Goal: Transaction & Acquisition: Purchase product/service

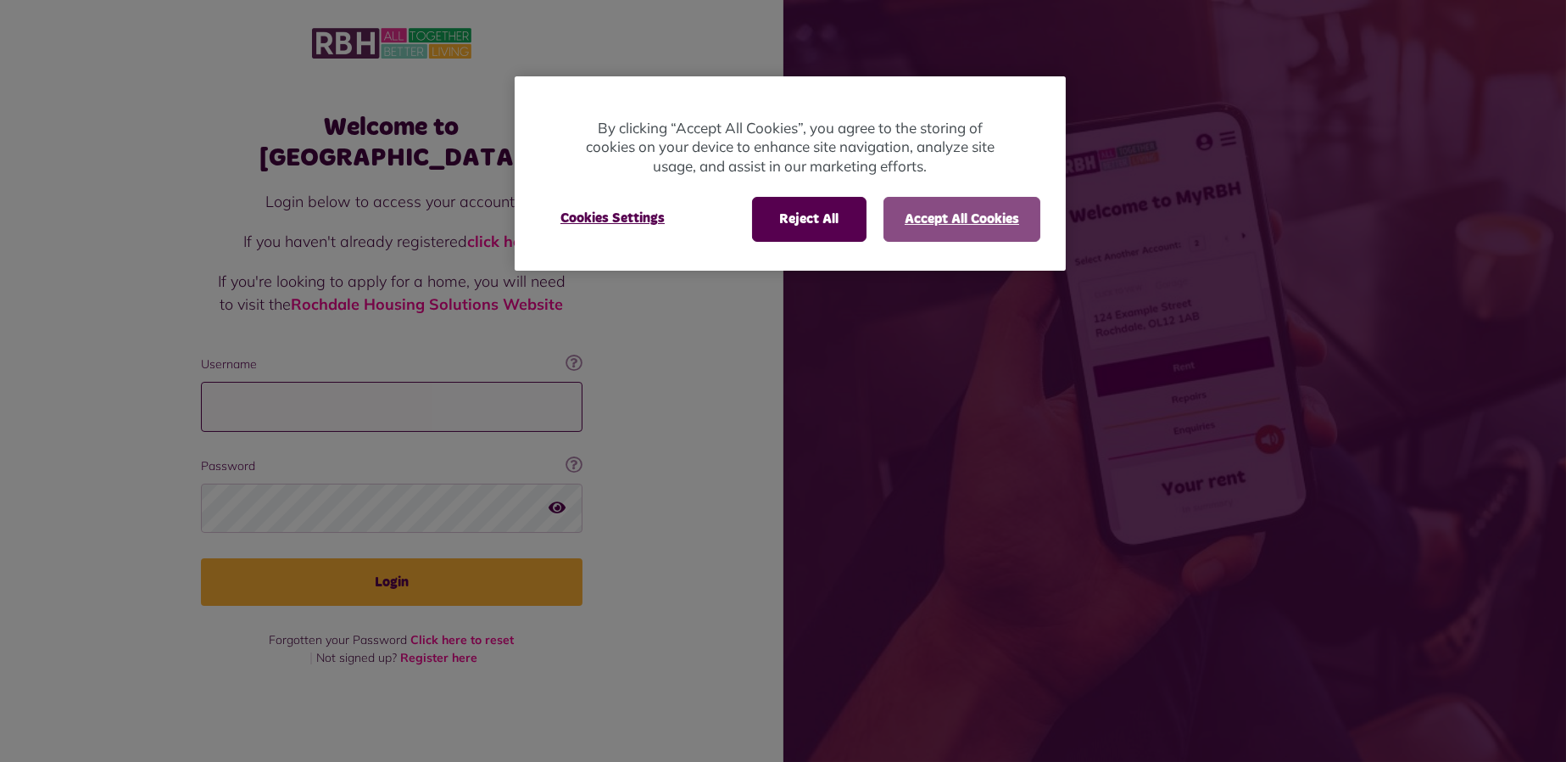
type input "**********"
click at [936, 206] on button "Accept All Cookies" at bounding box center [962, 219] width 157 height 44
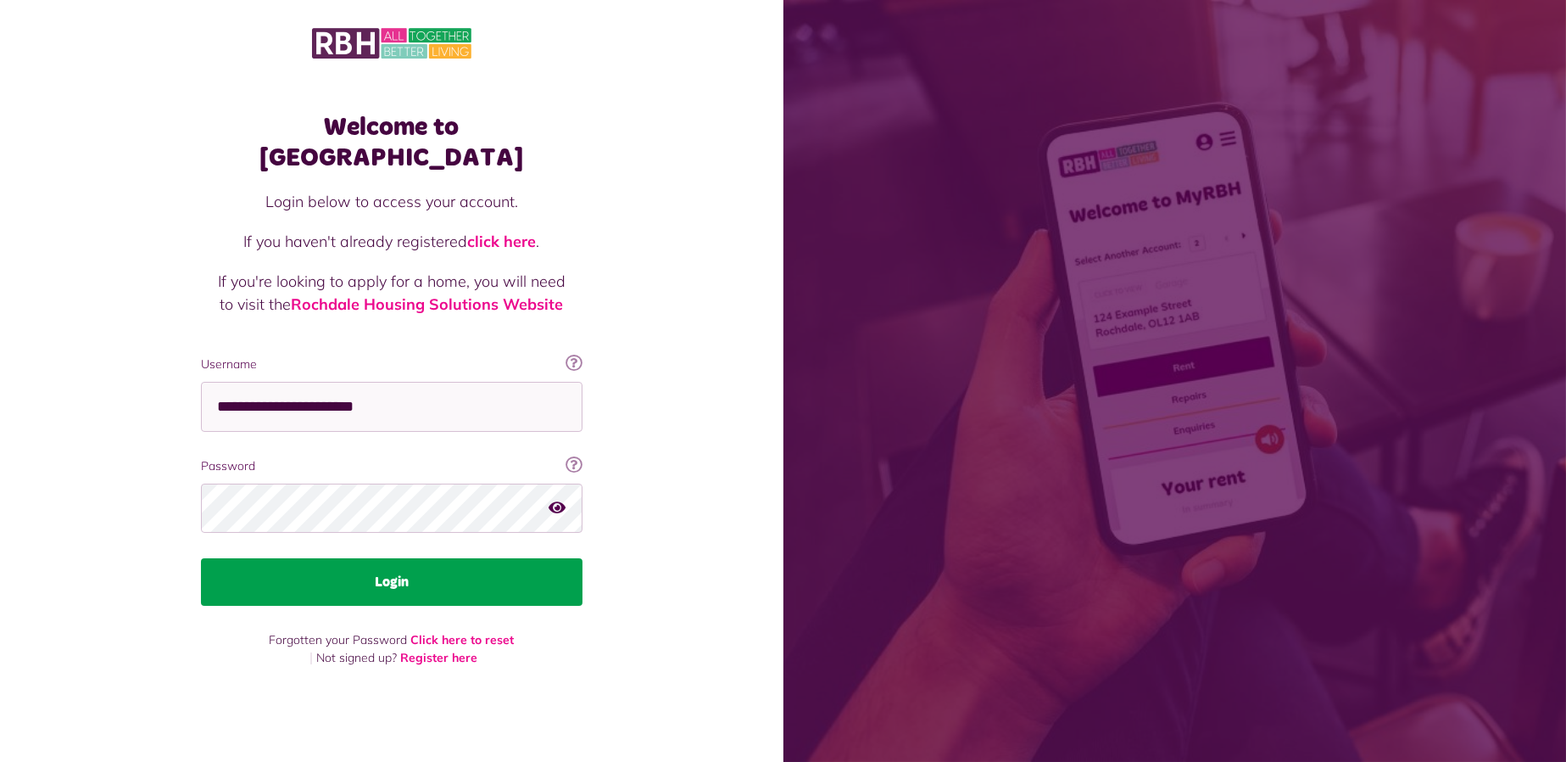
click at [461, 572] on button "Login" at bounding box center [392, 581] width 382 height 47
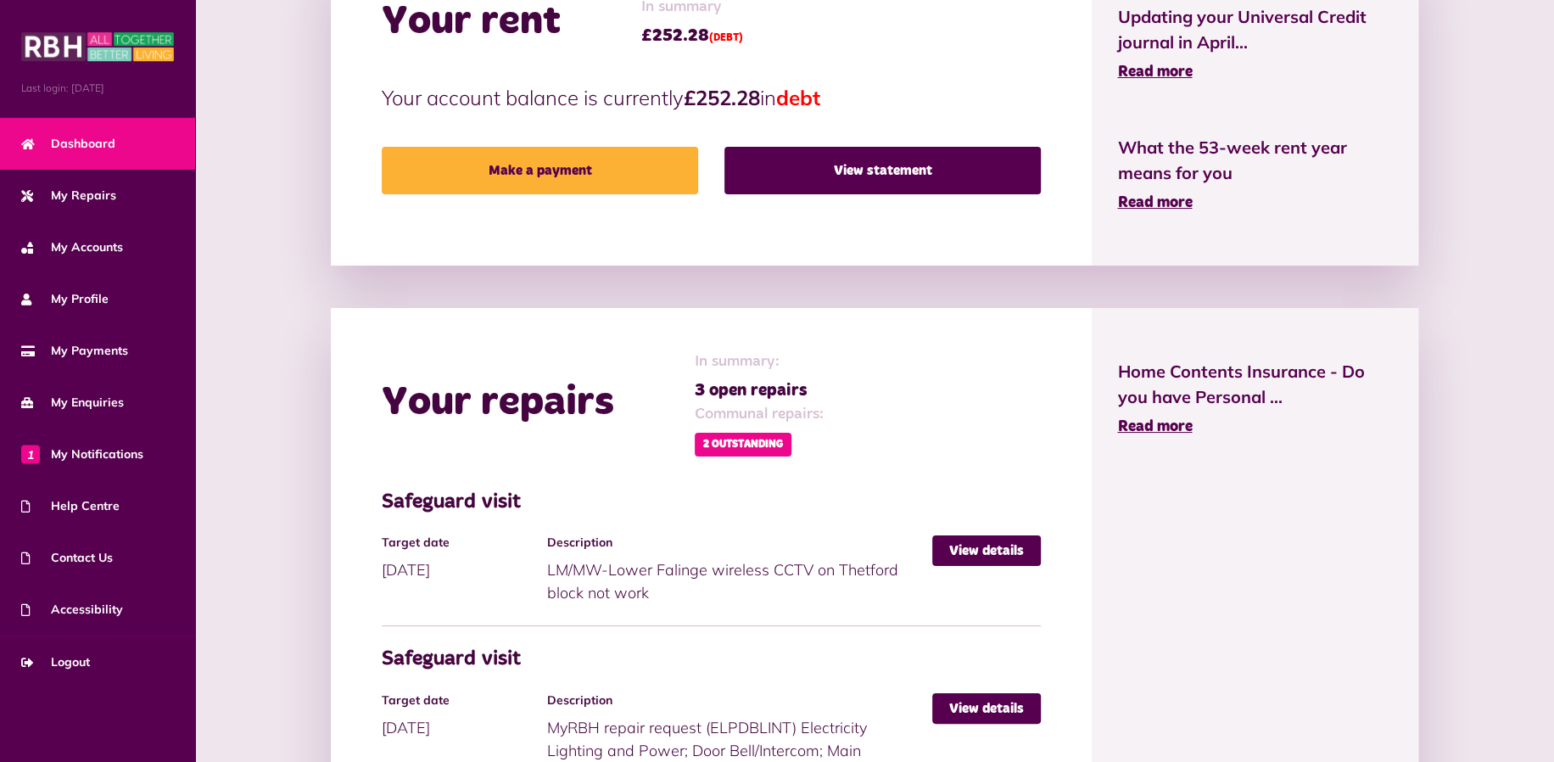
scroll to position [848, 0]
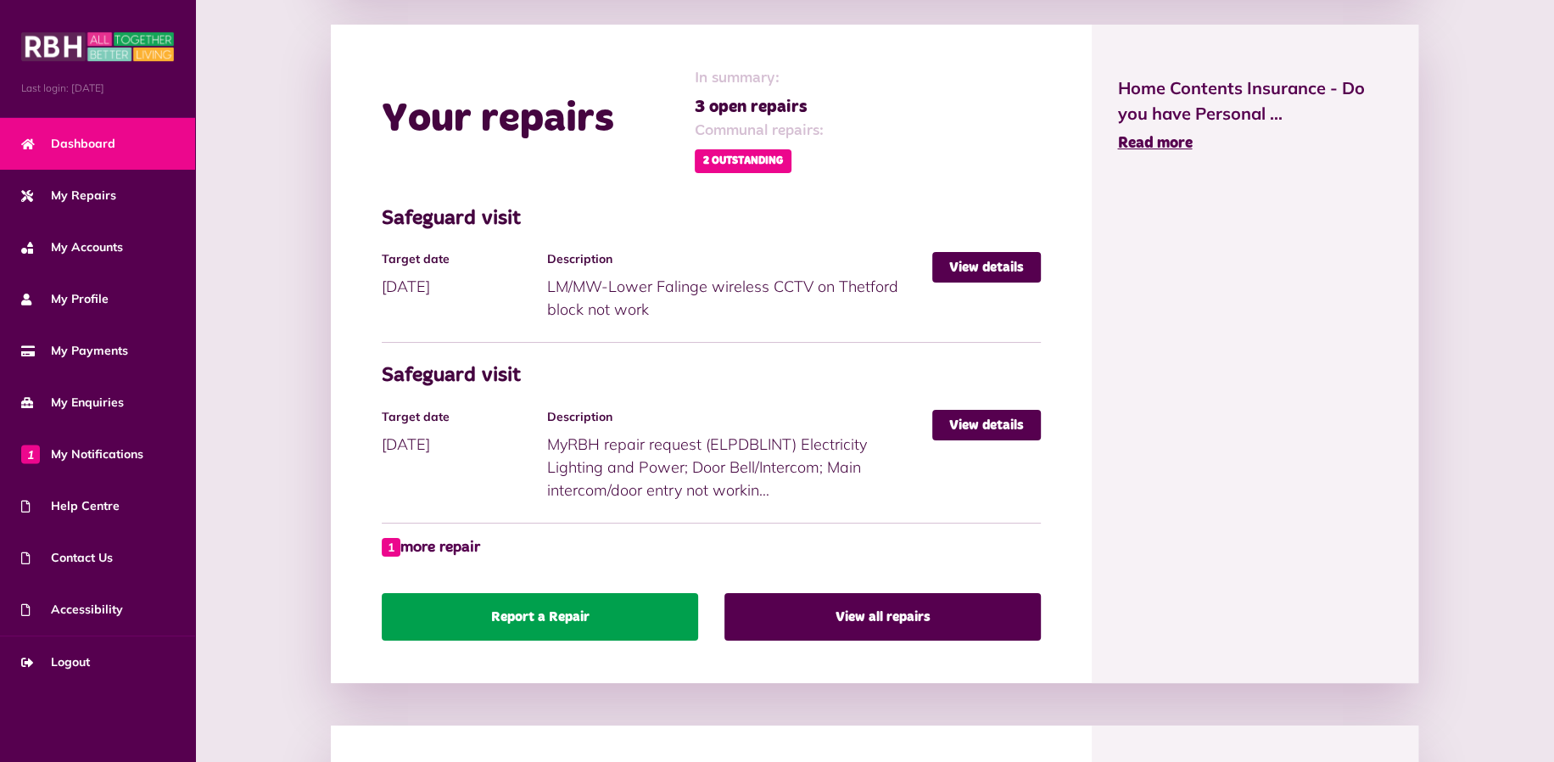
click at [623, 606] on link "Report a Repair" at bounding box center [540, 616] width 316 height 47
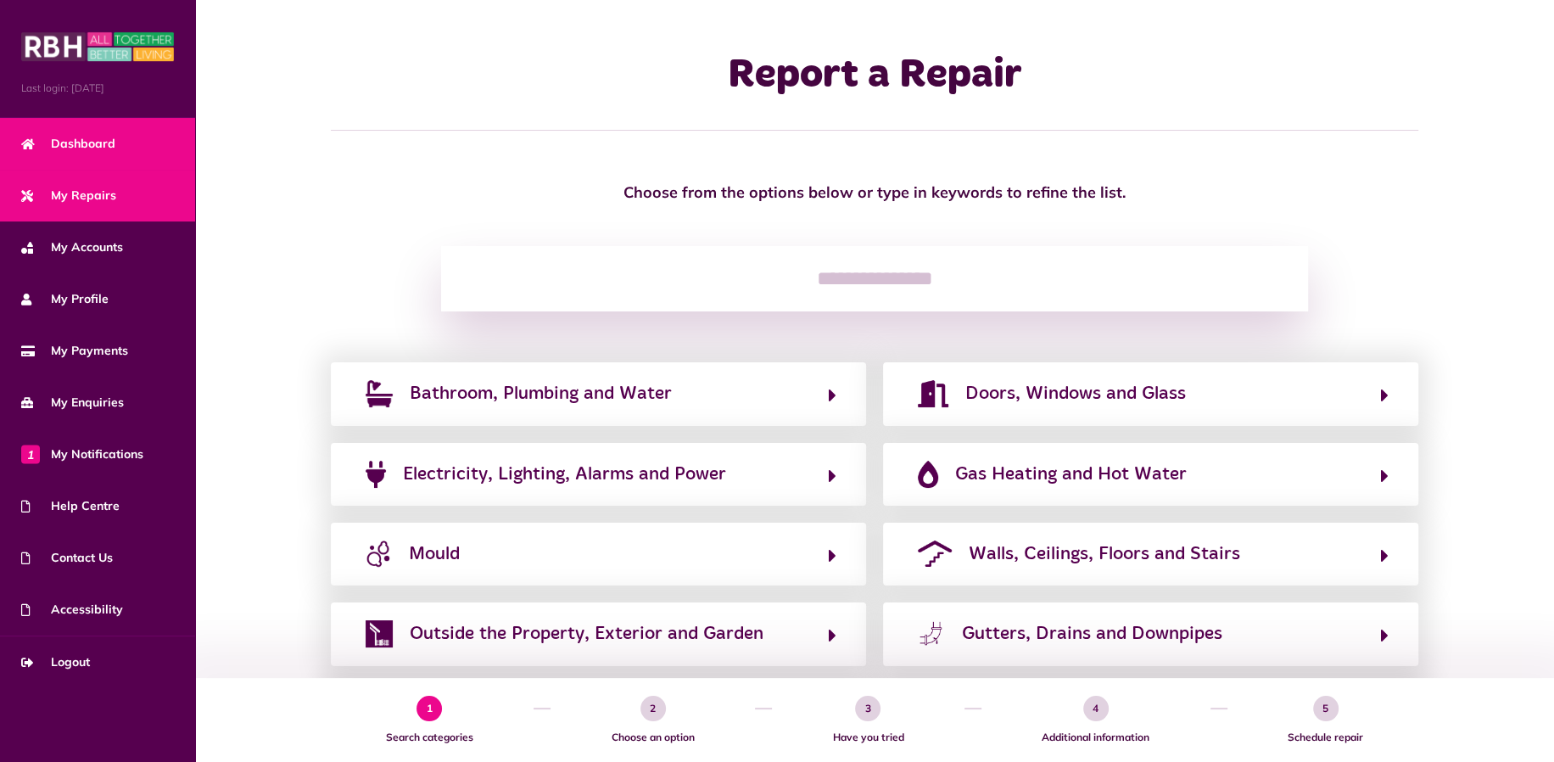
click at [97, 150] on span "Dashboard" at bounding box center [68, 144] width 94 height 18
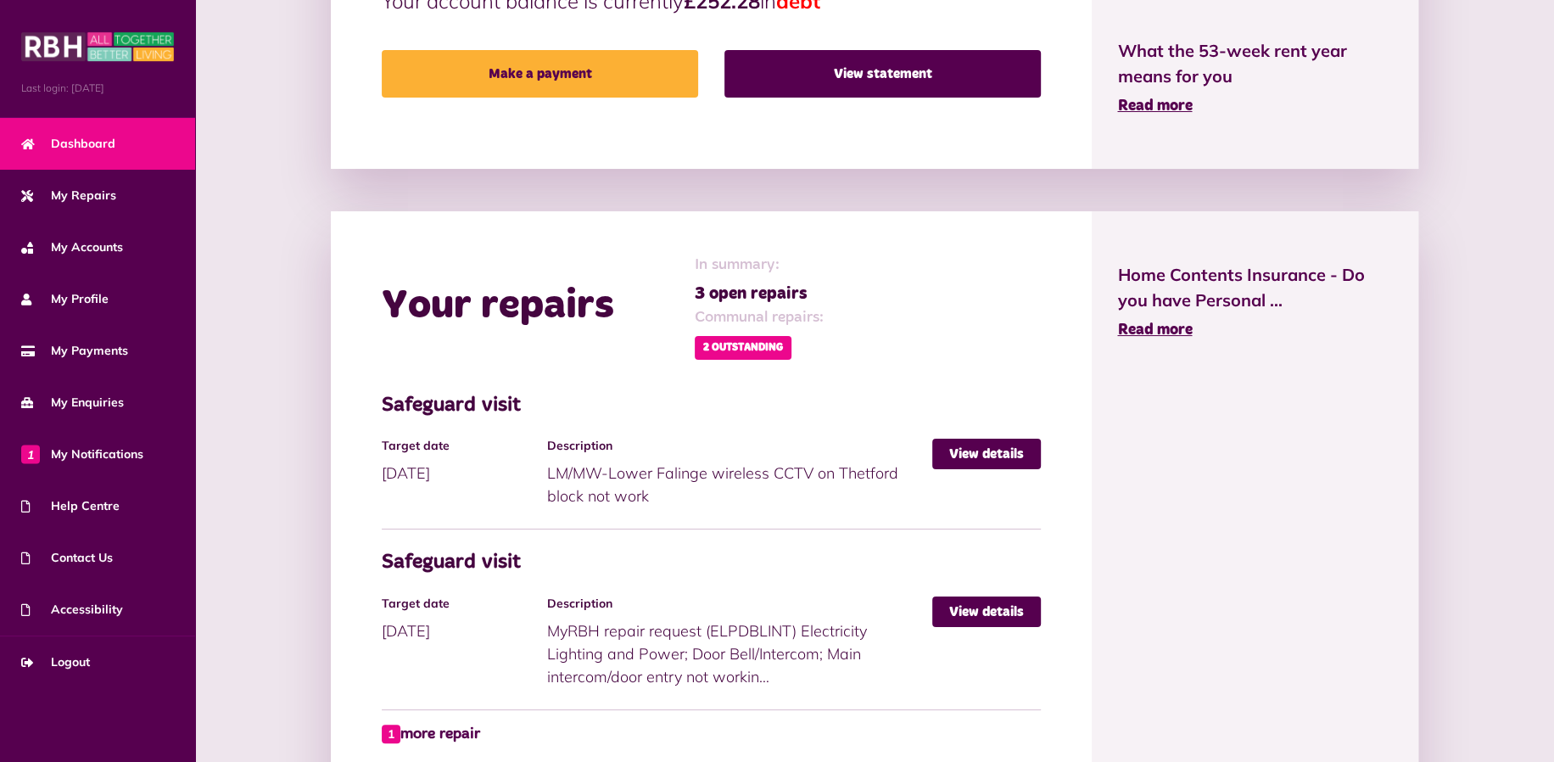
scroll to position [945, 0]
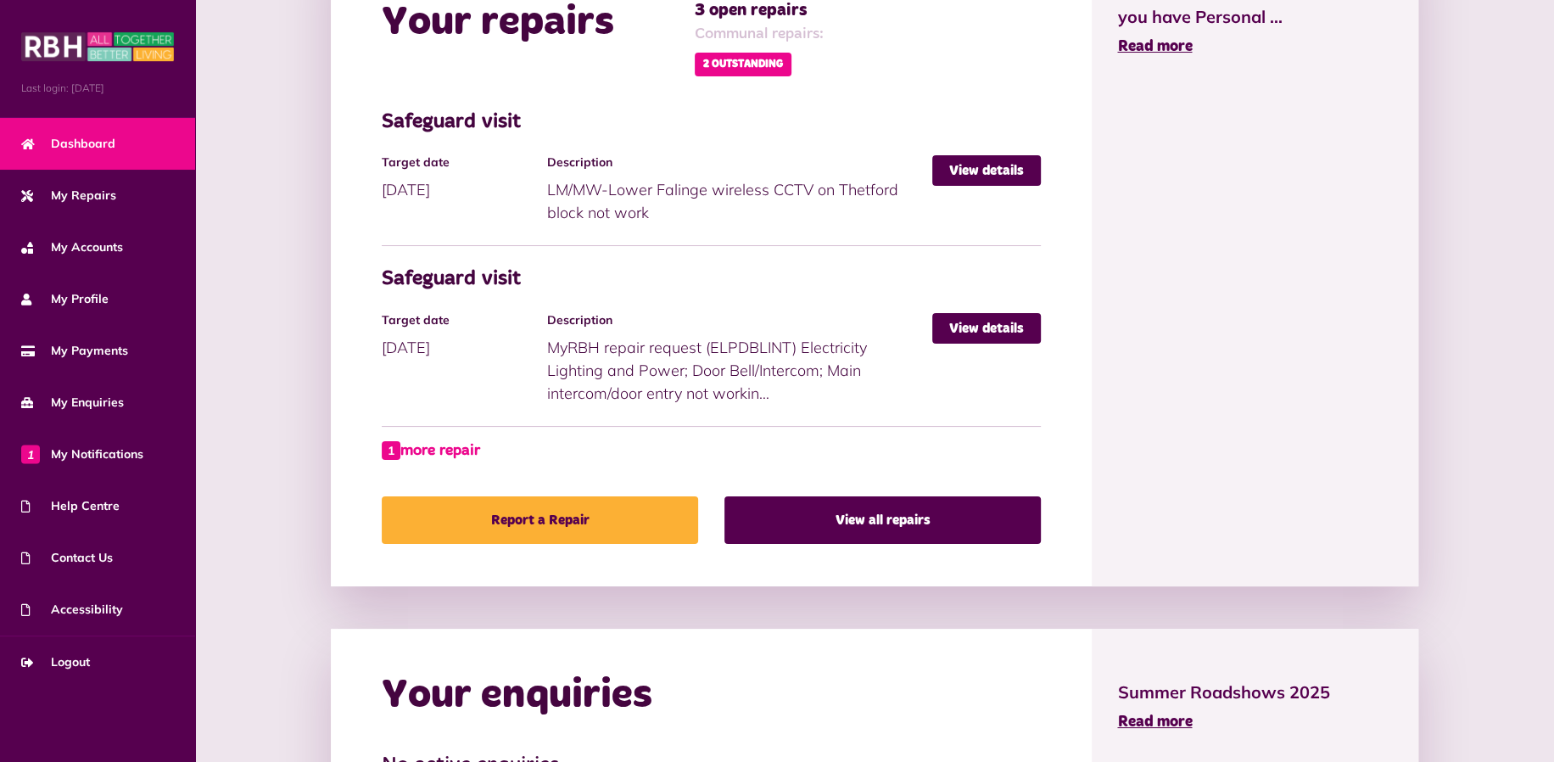
click at [461, 447] on link "1 more repair" at bounding box center [431, 450] width 98 height 23
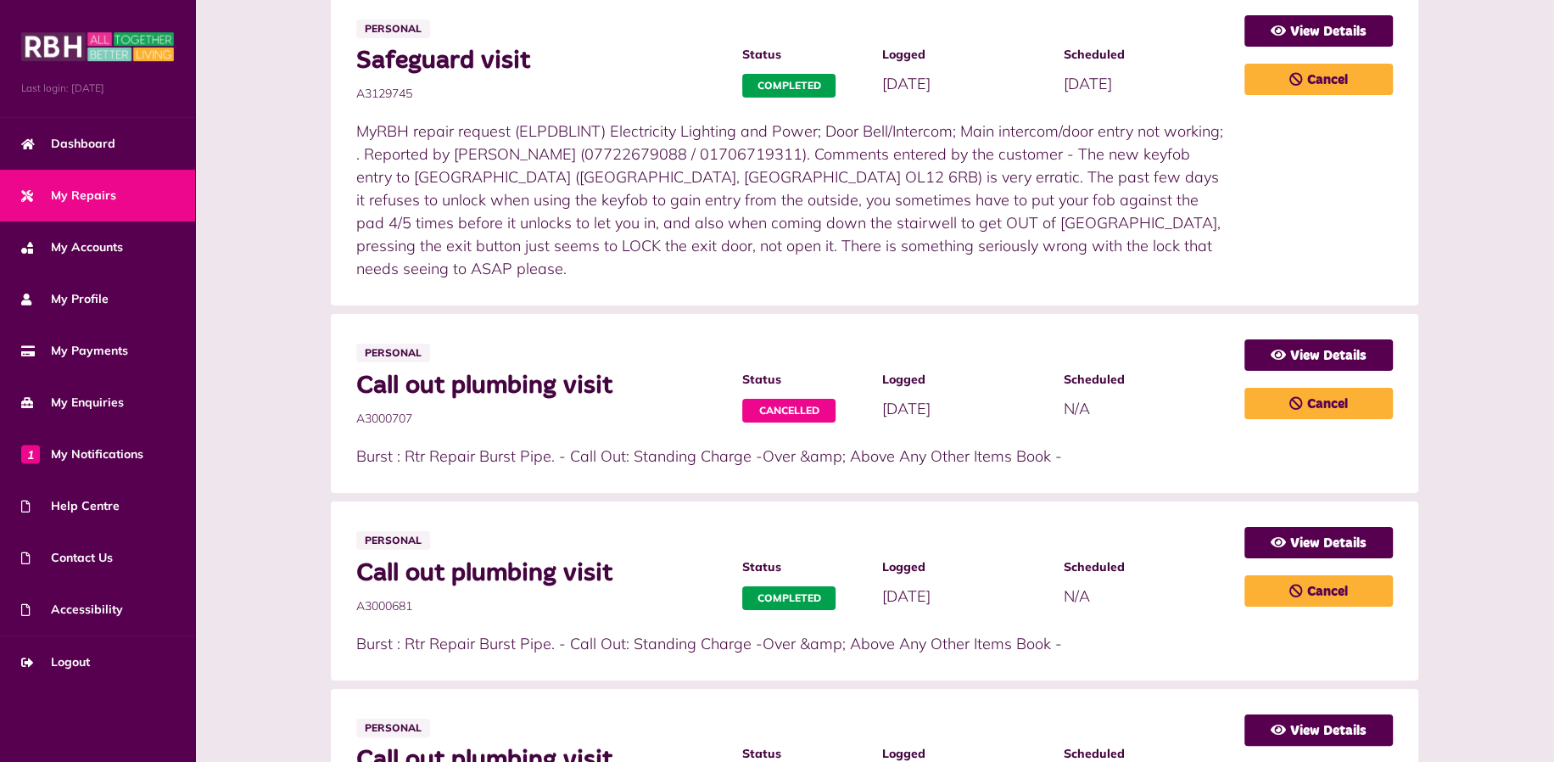
scroll to position [282, 0]
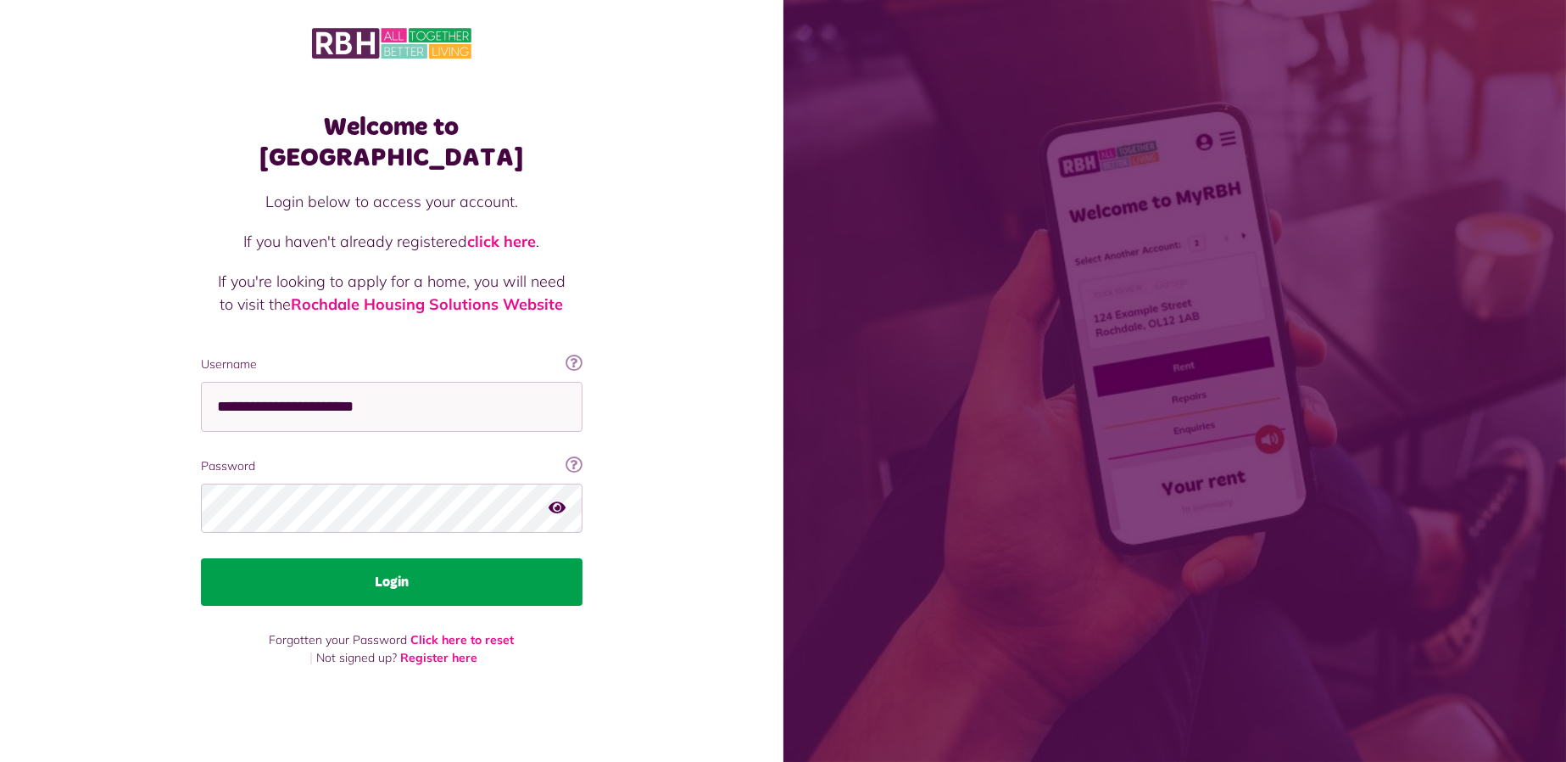
drag, startPoint x: 460, startPoint y: 572, endPoint x: 476, endPoint y: 568, distance: 16.7
click at [463, 572] on button "Login" at bounding box center [392, 581] width 382 height 47
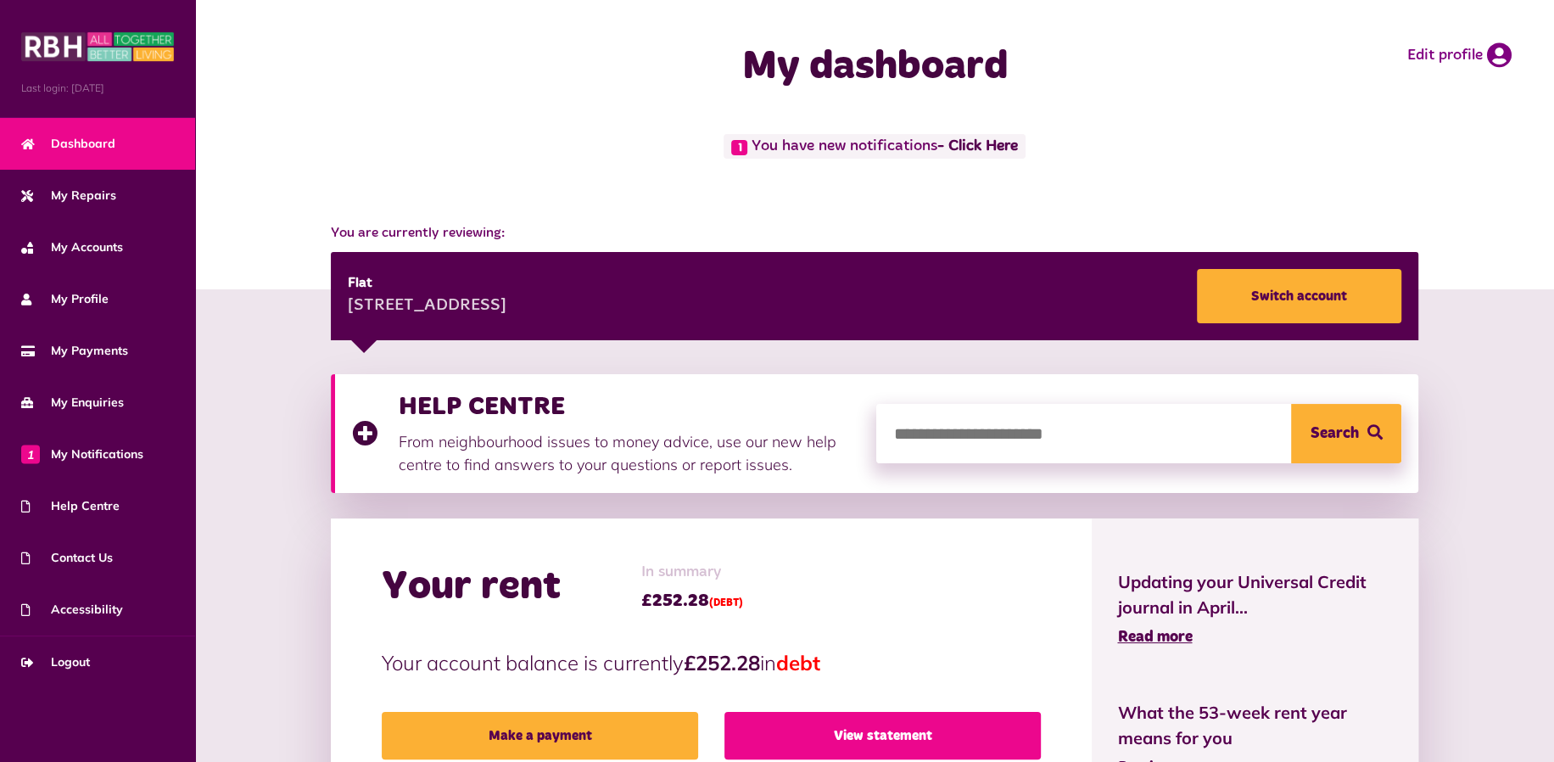
click at [864, 724] on link "View statement" at bounding box center [882, 735] width 316 height 47
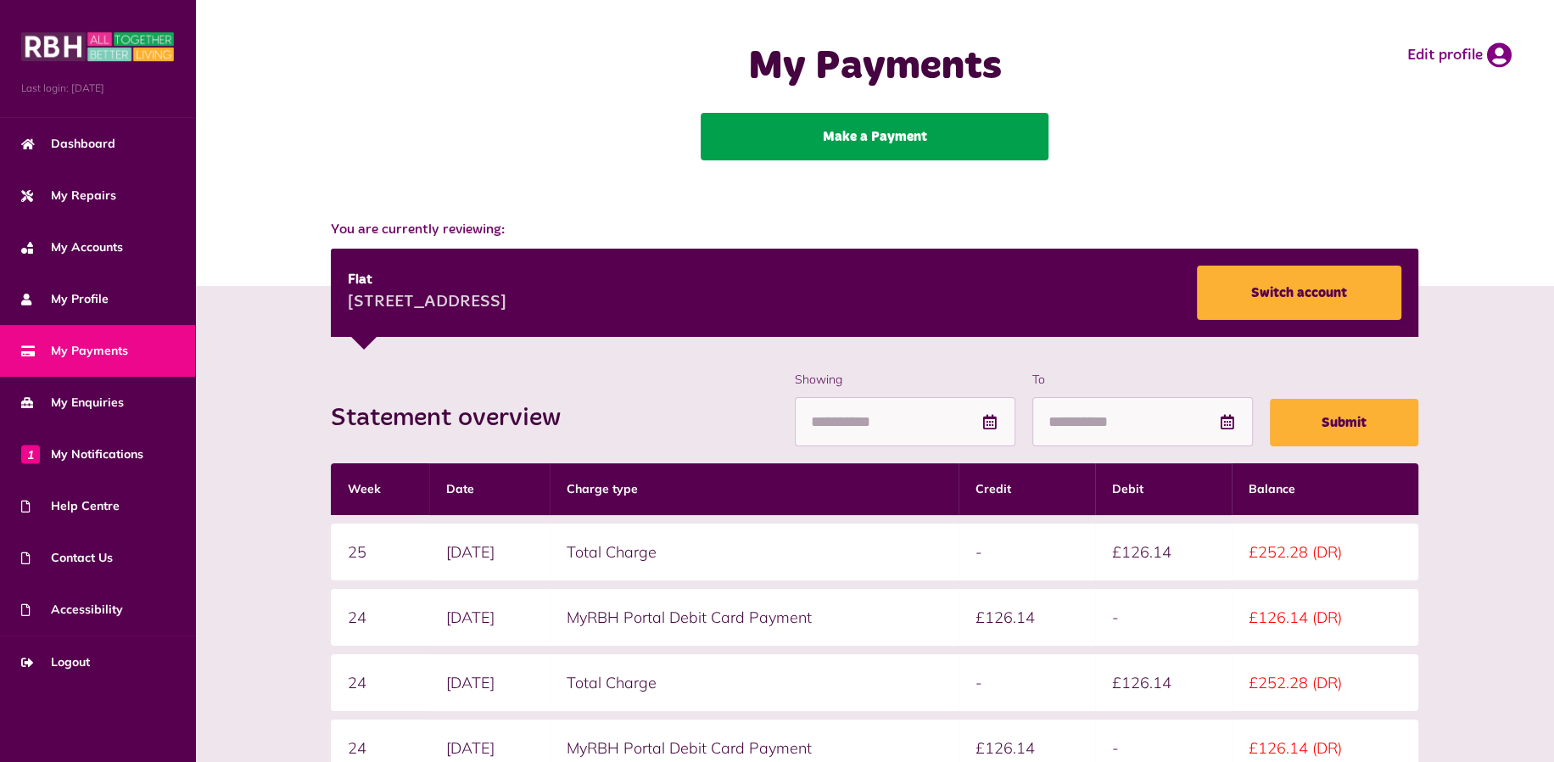
click at [825, 146] on link "Make a Payment" at bounding box center [875, 136] width 348 height 47
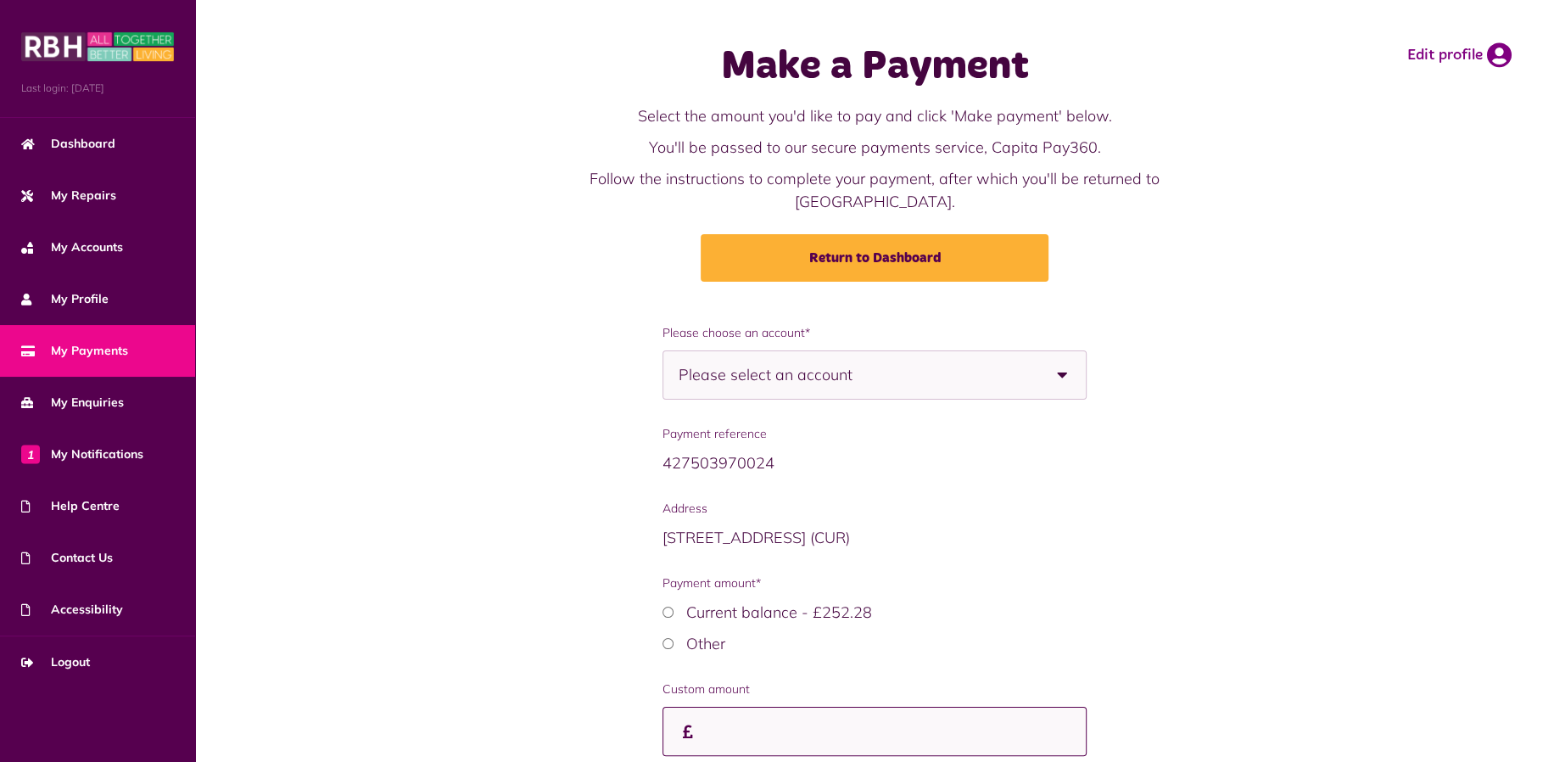
click at [704, 706] on input "Payment amount*" at bounding box center [874, 731] width 425 height 50
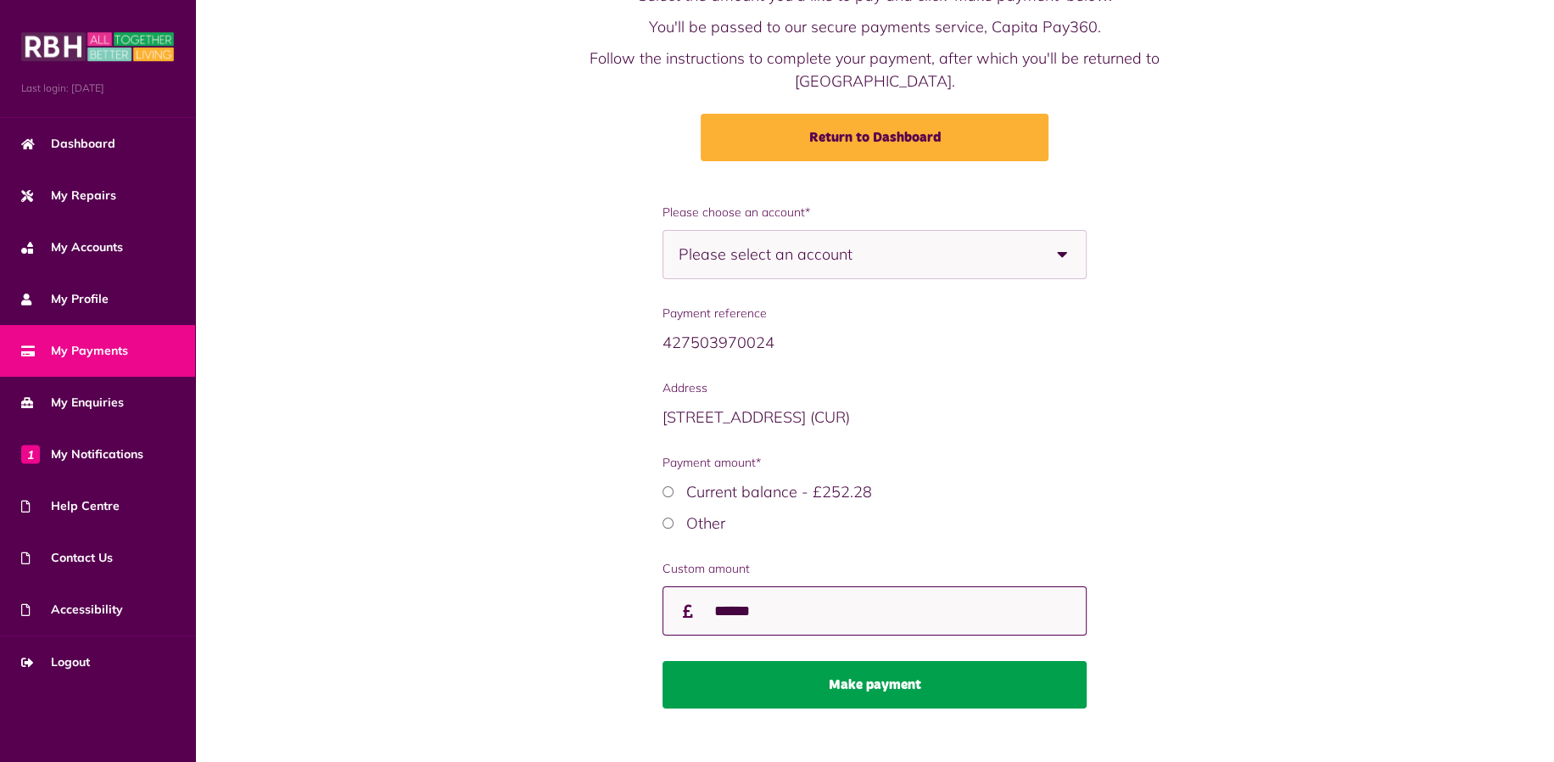
type input "******"
click at [851, 661] on button "Make payment" at bounding box center [874, 684] width 425 height 47
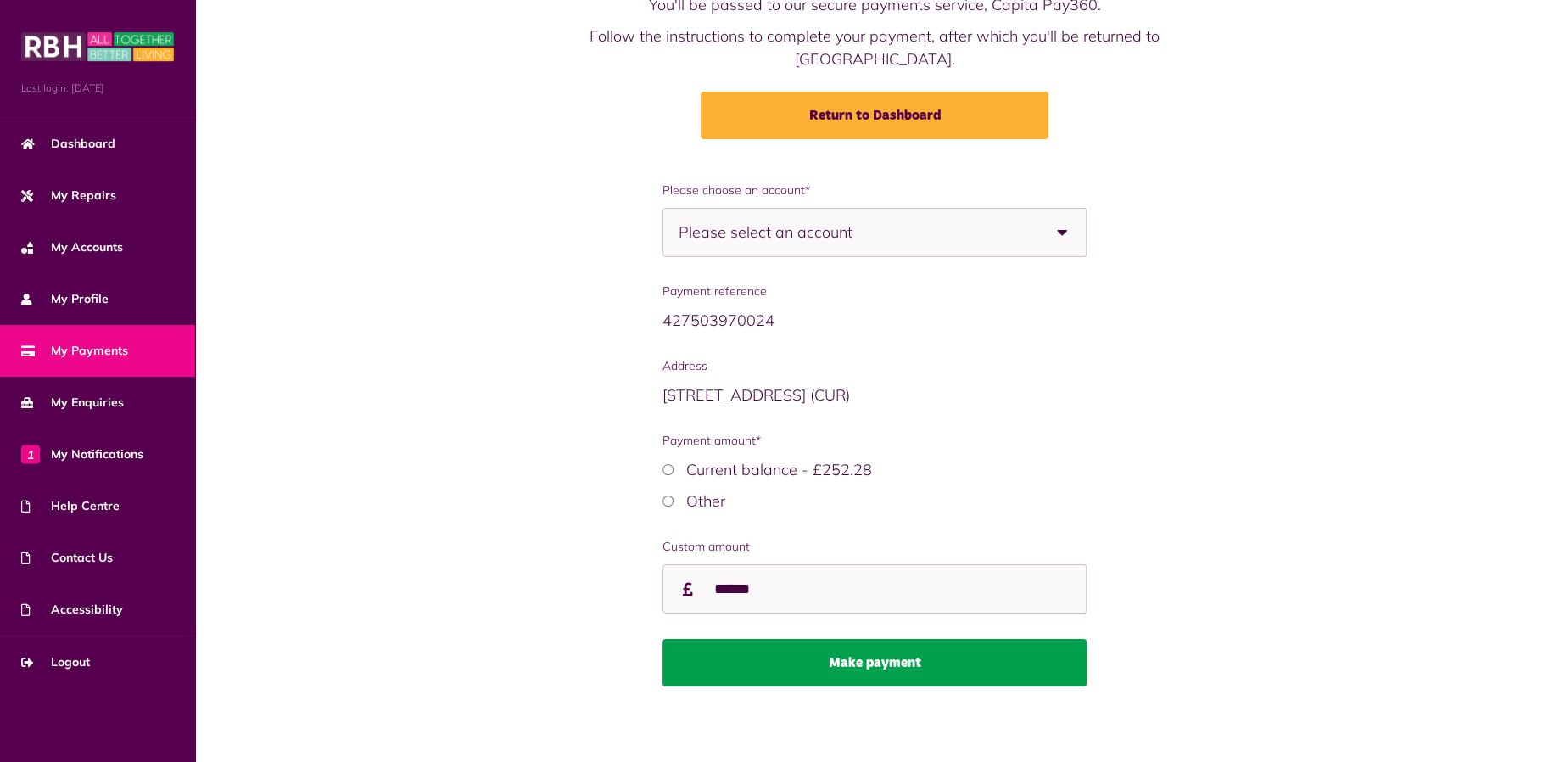
scroll to position [147, 0]
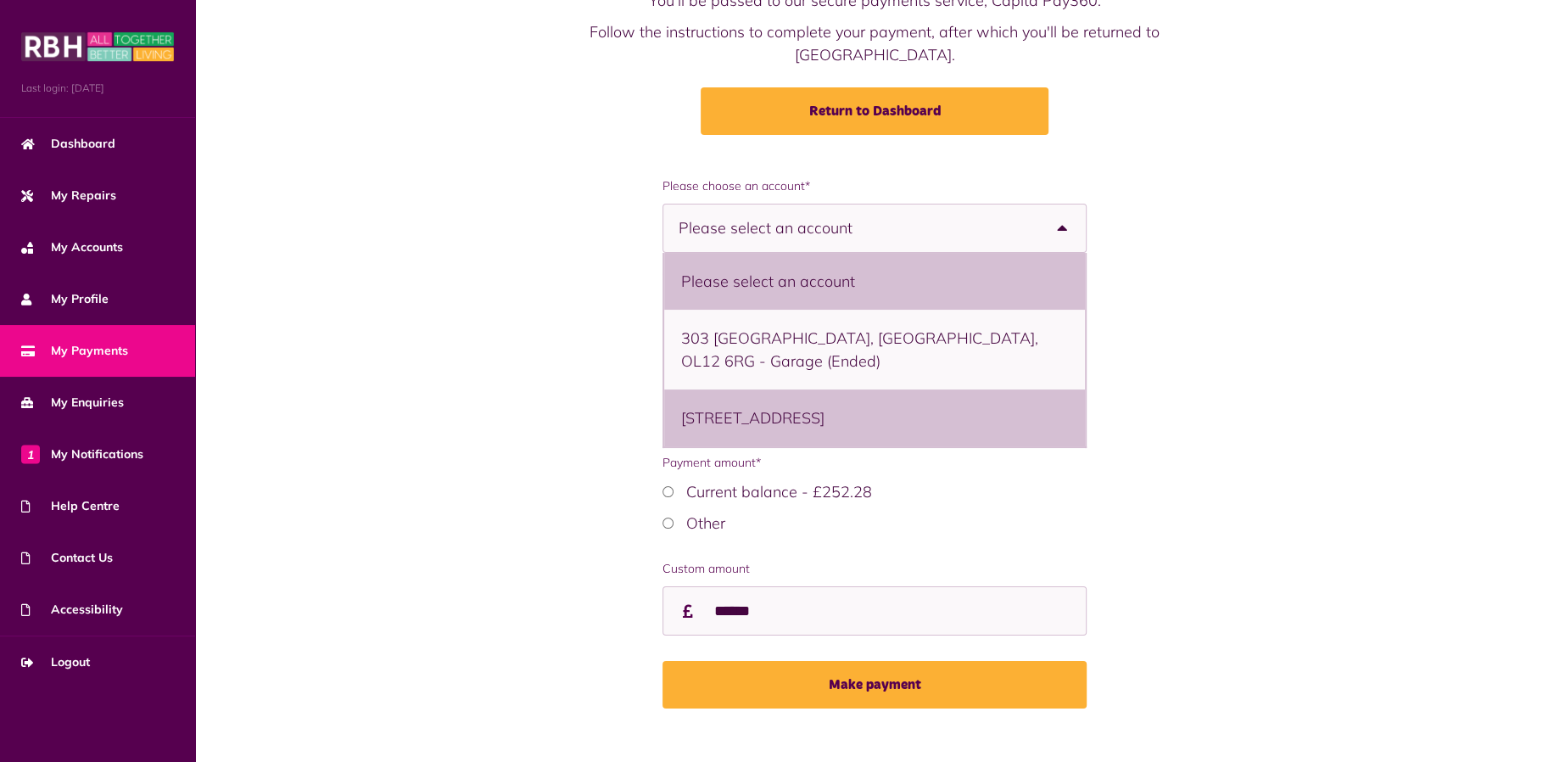
click at [815, 399] on li "397 Thetford, Lower Falinge, Rochdale, OL12 6RB - Flat" at bounding box center [874, 417] width 421 height 57
select select "**********"
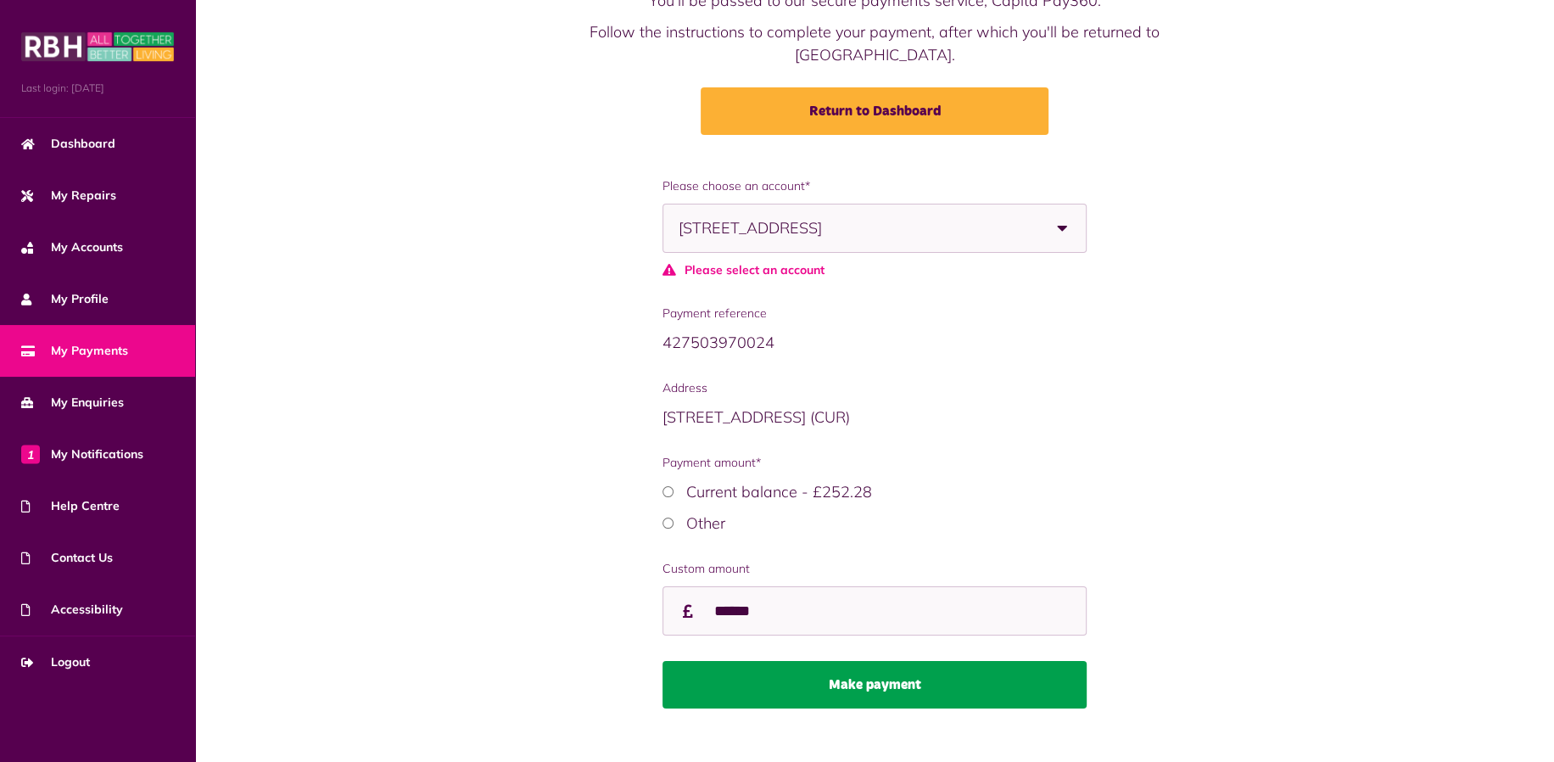
click at [875, 661] on button "Make payment" at bounding box center [874, 684] width 425 height 47
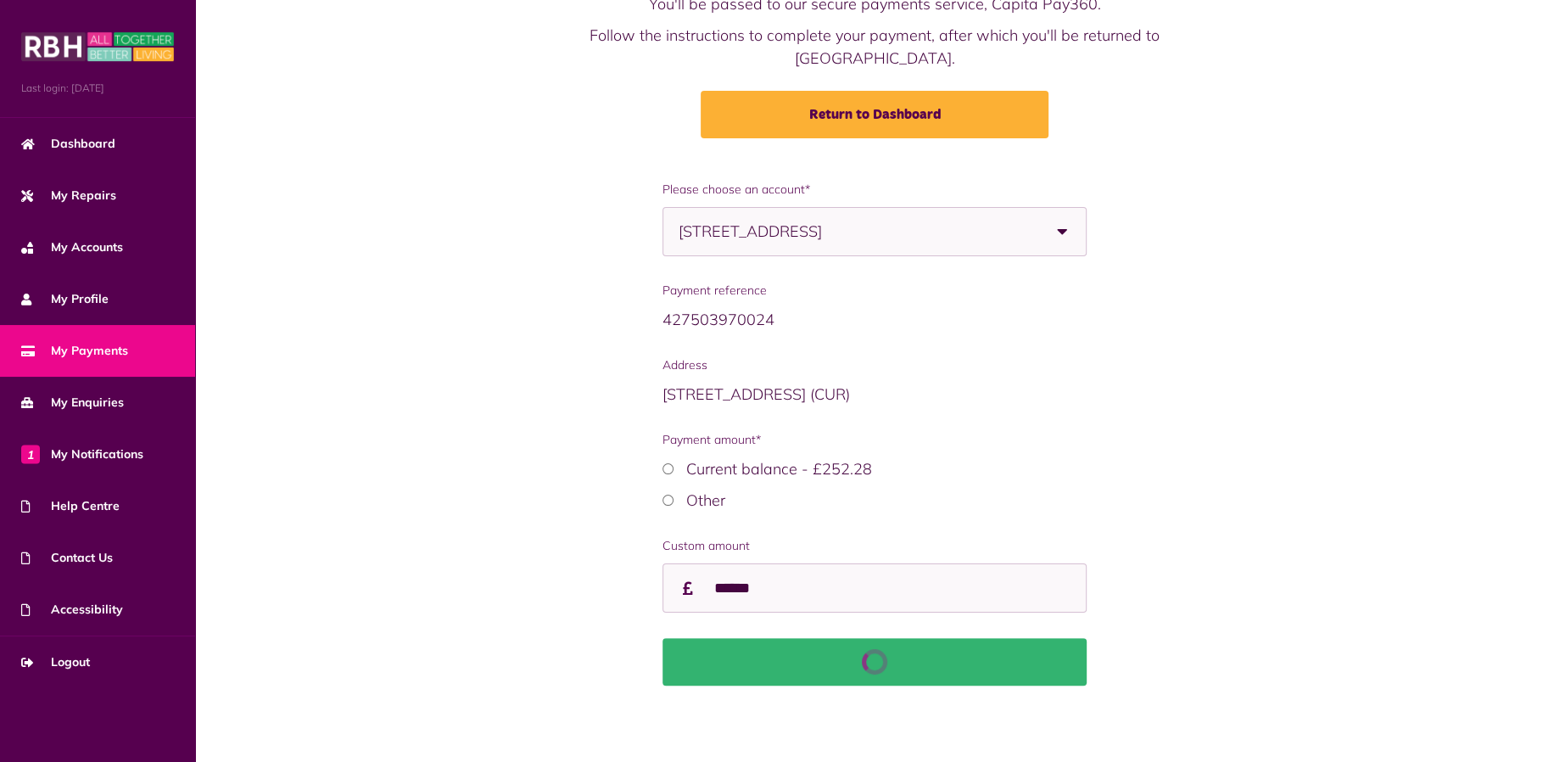
scroll to position [120, 0]
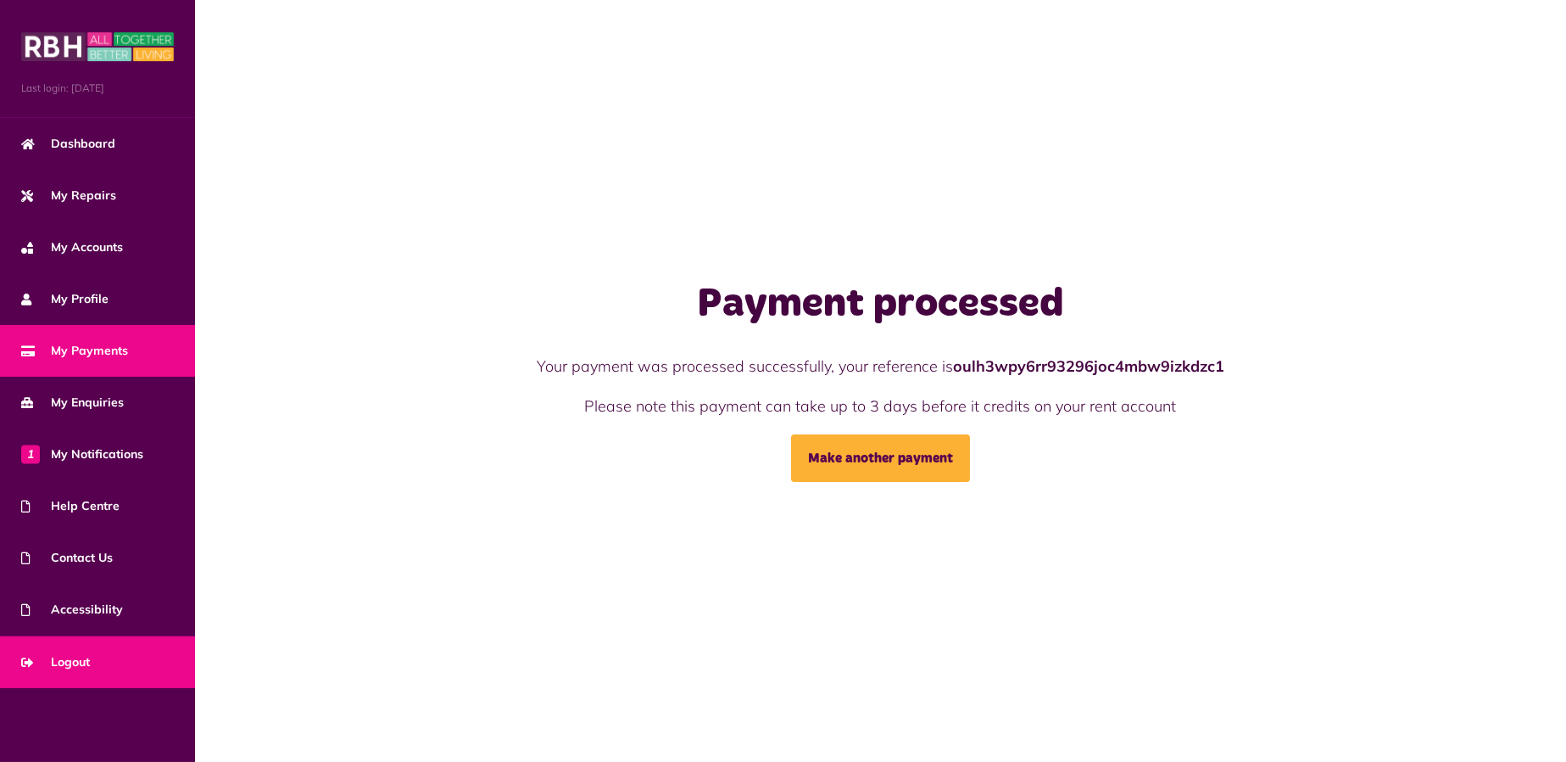
click at [70, 661] on span "Logout" at bounding box center [55, 662] width 69 height 18
